Goal: Task Accomplishment & Management: Manage account settings

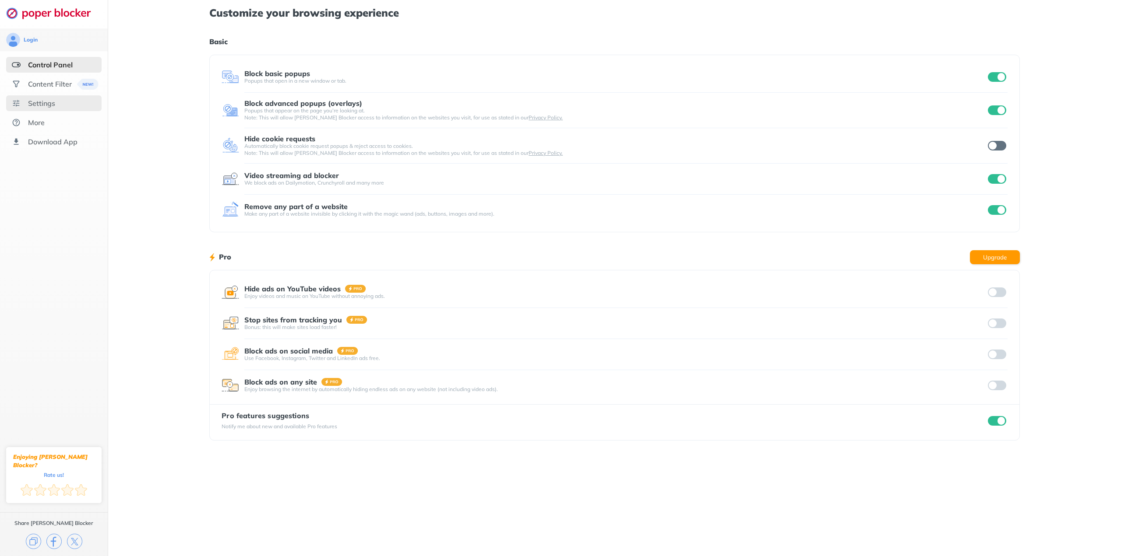
click at [54, 107] on div "Settings" at bounding box center [41, 103] width 27 height 9
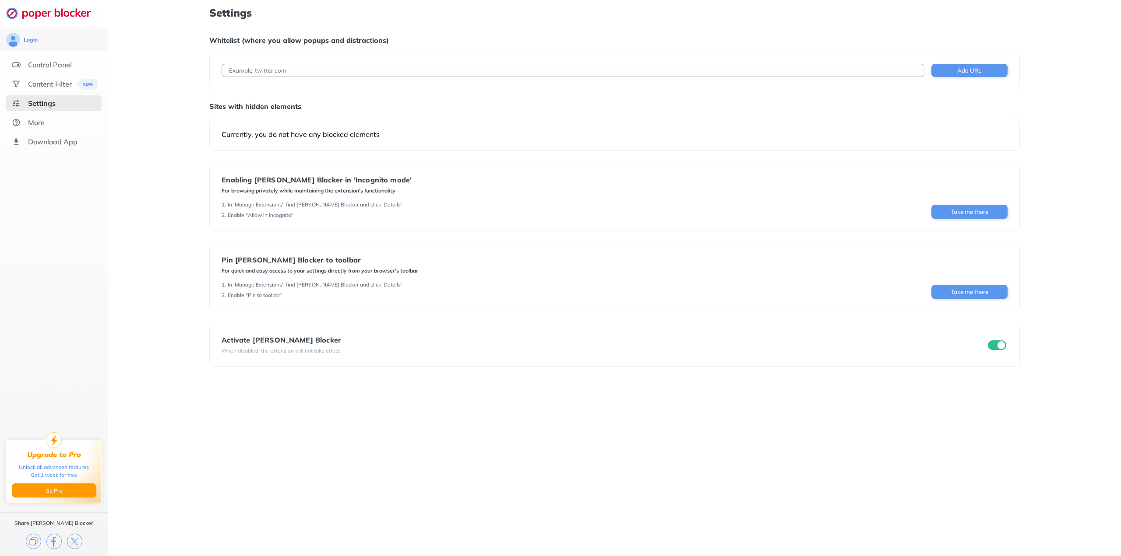
click at [997, 346] on input "checkbox" at bounding box center [997, 346] width 18 height 10
